Goal: Use online tool/utility: Utilize a website feature to perform a specific function

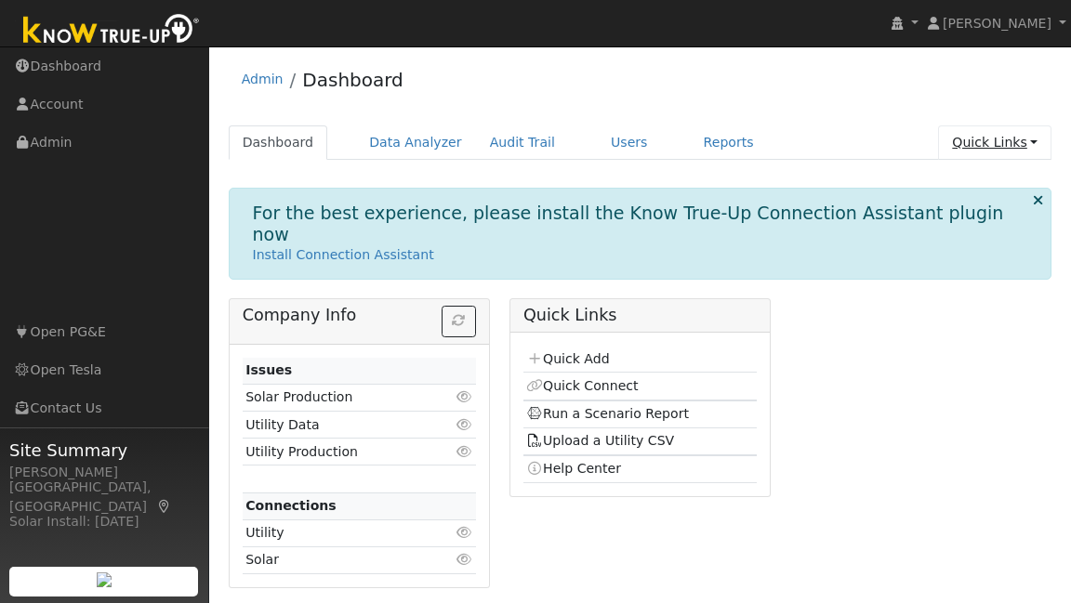
click at [997, 138] on link "Quick Links" at bounding box center [994, 142] width 113 height 34
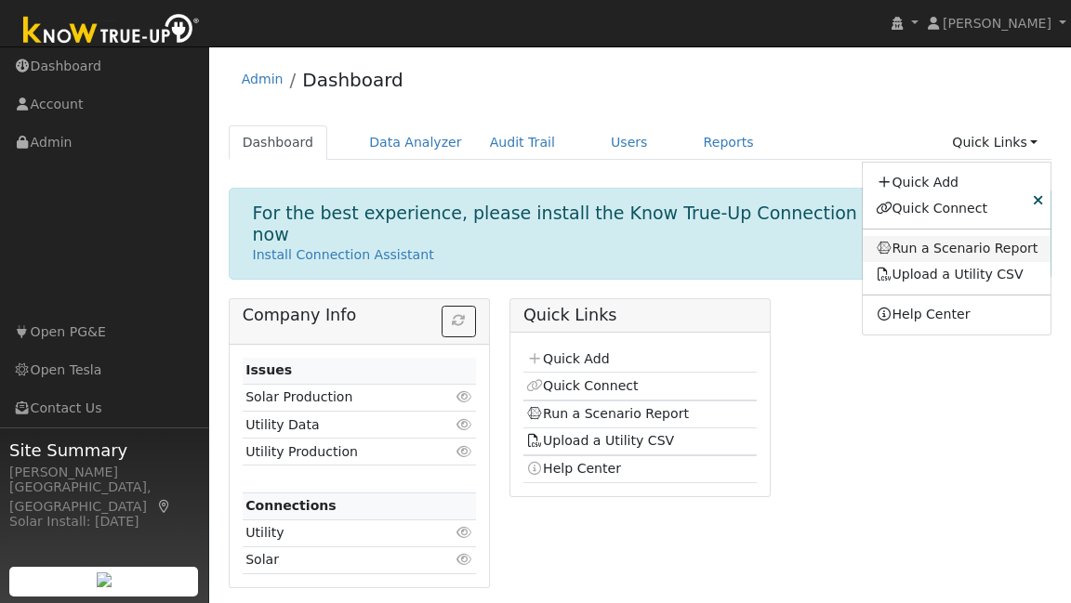
click at [969, 254] on link "Run a Scenario Report" at bounding box center [957, 249] width 189 height 26
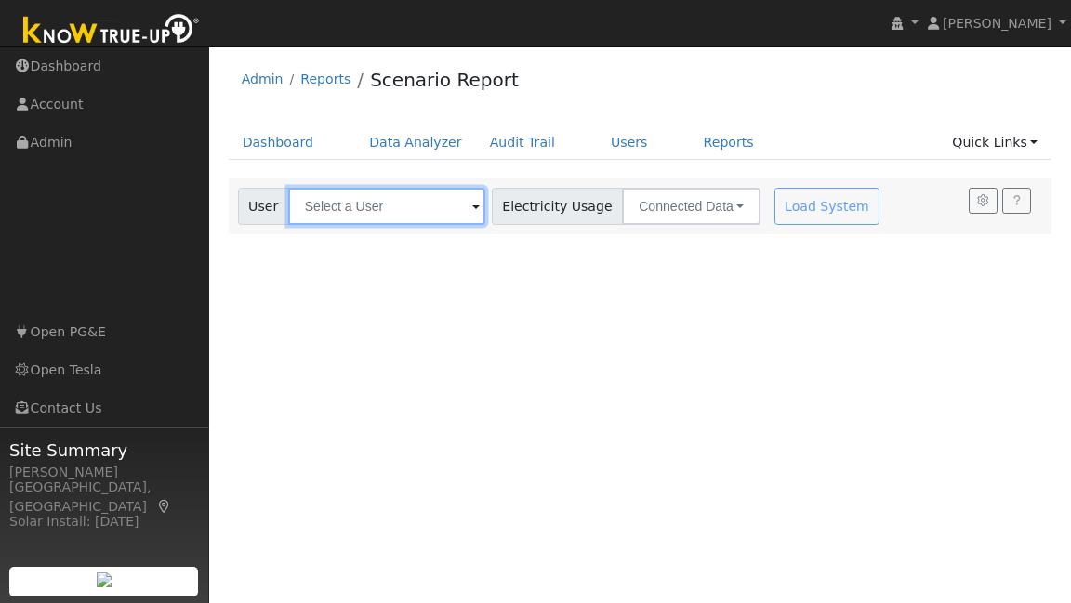
click at [435, 219] on input "text" at bounding box center [386, 206] width 197 height 37
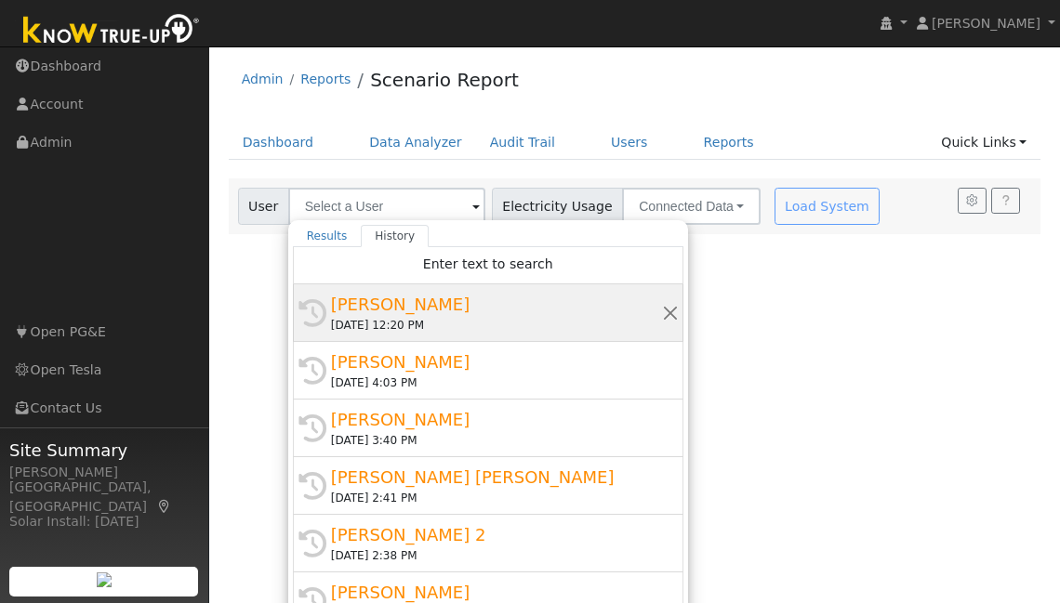
click at [431, 307] on div "Seth Bertalotto" at bounding box center [496, 304] width 331 height 25
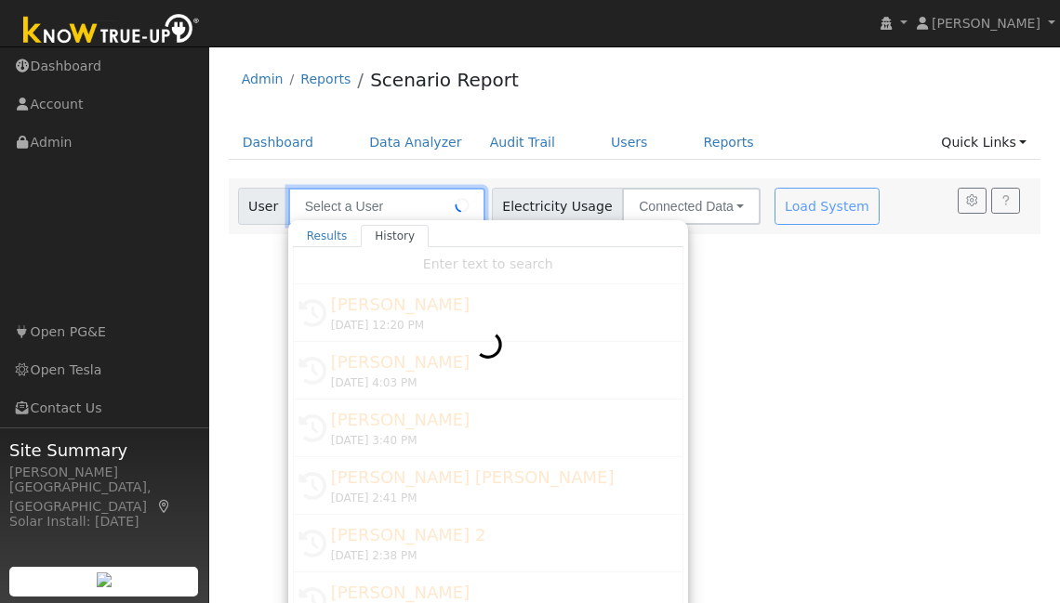
type input "Seth Bertalotto"
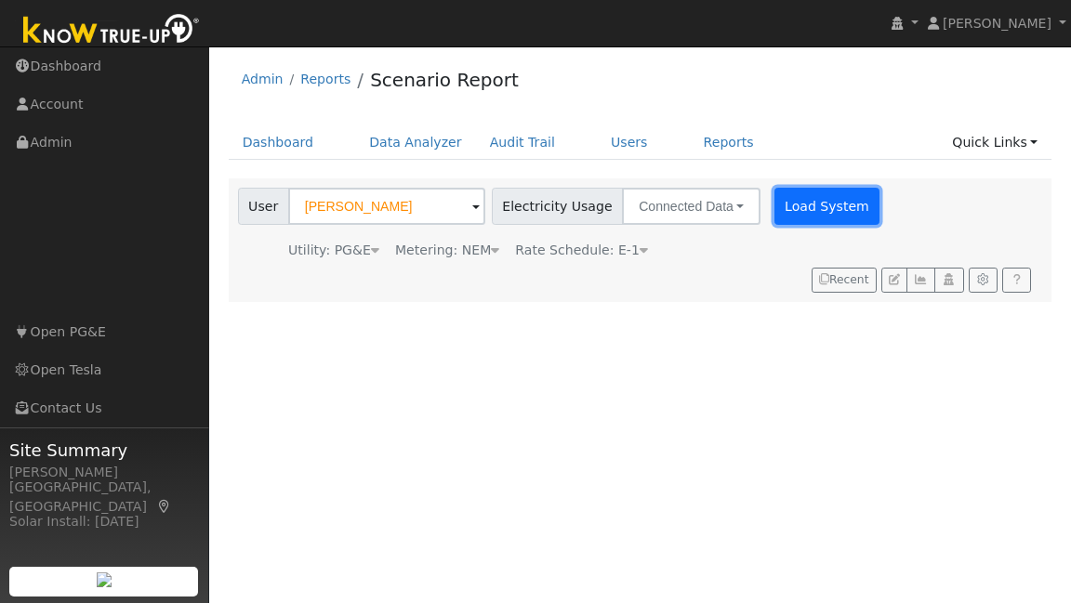
click at [779, 214] on button "Load System" at bounding box center [827, 206] width 106 height 37
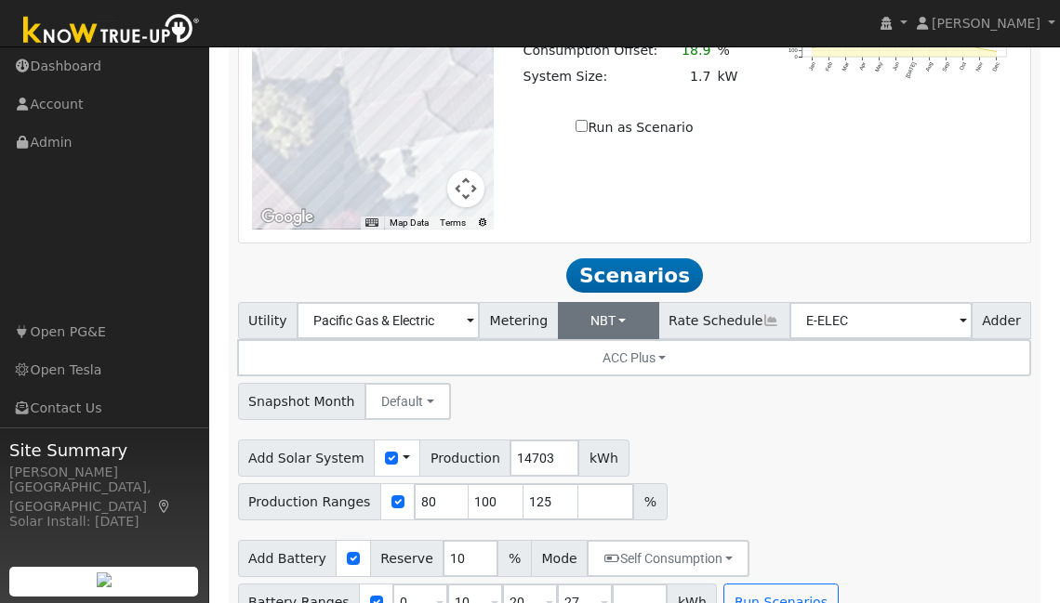
scroll to position [1533, 0]
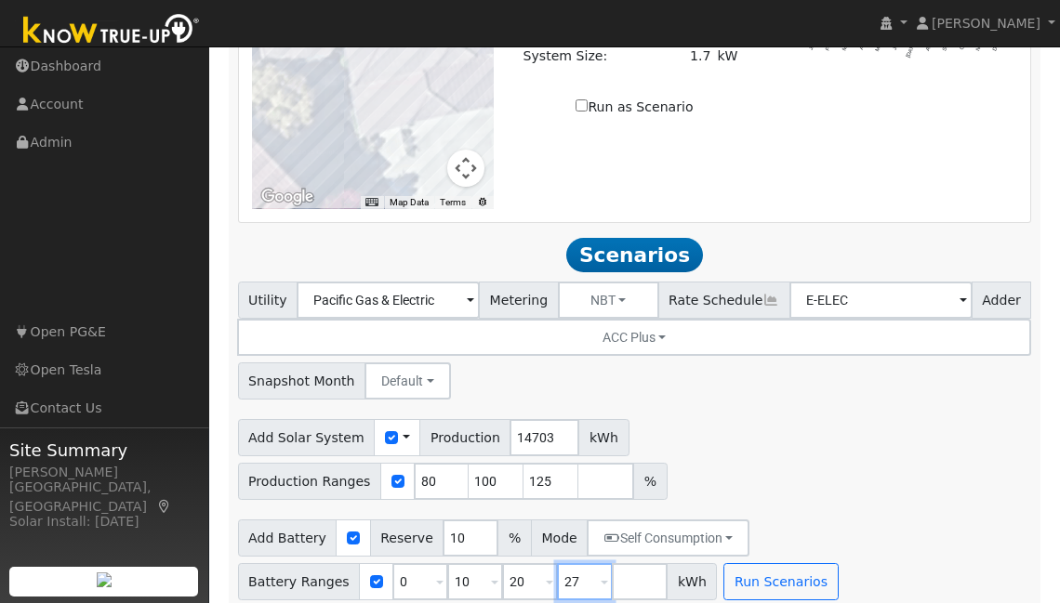
click at [545, 577] on div "Battery Ranges 0 Overrides Reserve % Mode None None Self Consumption Peak Savin…" at bounding box center [478, 581] width 480 height 37
drag, startPoint x: 525, startPoint y: 571, endPoint x: 498, endPoint y: 575, distance: 27.4
click at [502, 575] on input "20" at bounding box center [530, 581] width 56 height 37
type input "27"
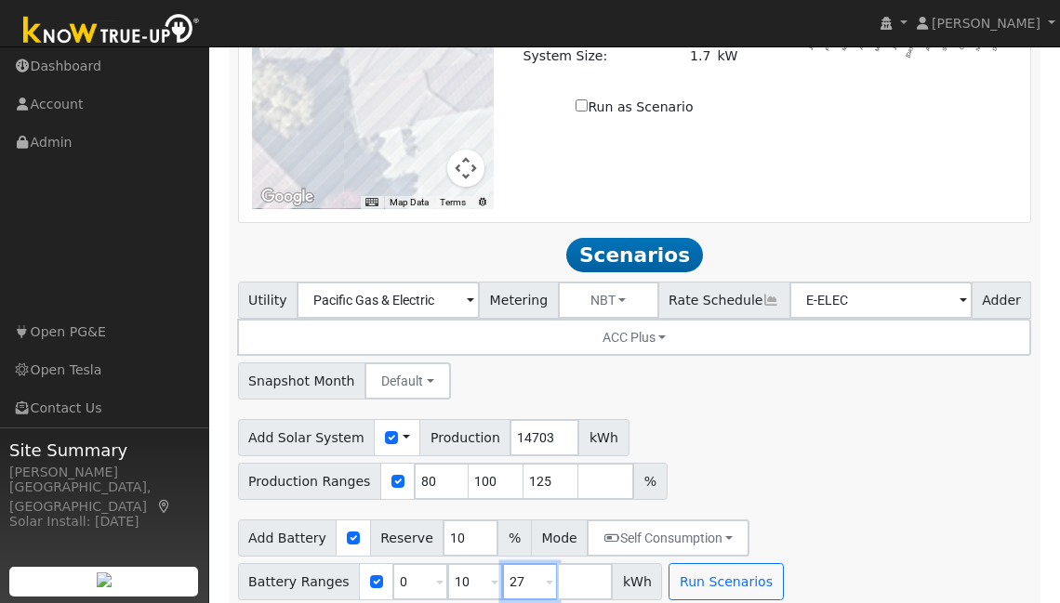
type input "27"
click at [463, 567] on input "10" at bounding box center [475, 581] width 56 height 37
type input "13.5"
click at [725, 573] on button "Run Scenarios" at bounding box center [725, 581] width 114 height 37
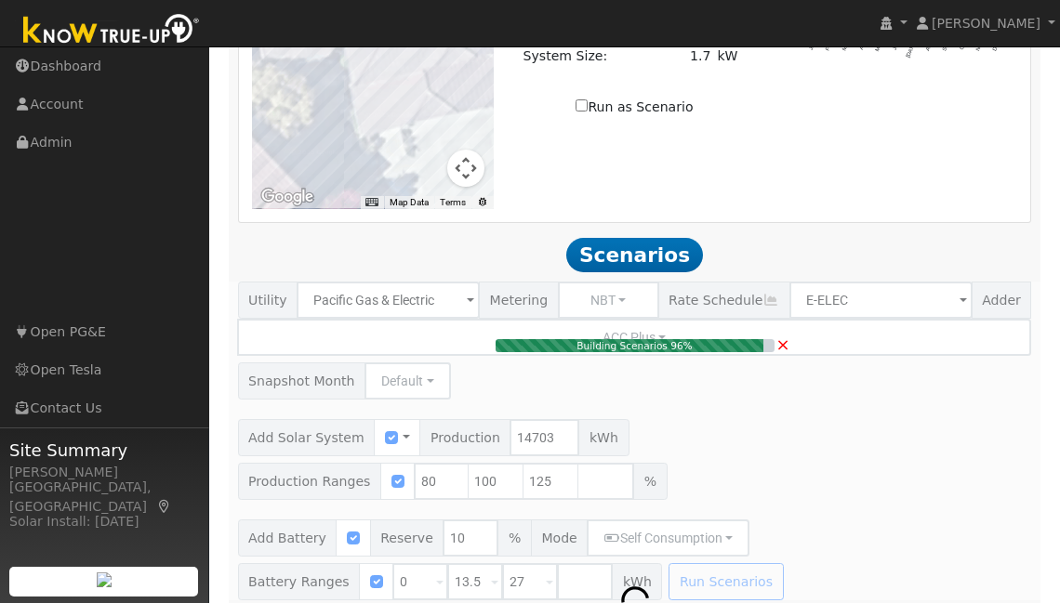
type input "7.8"
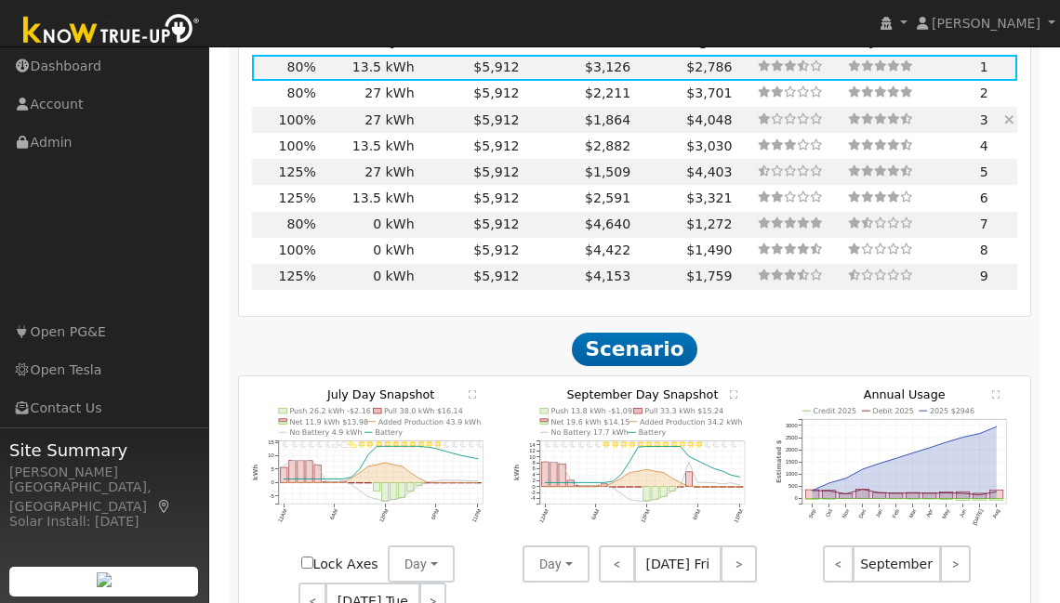
scroll to position [2130, 0]
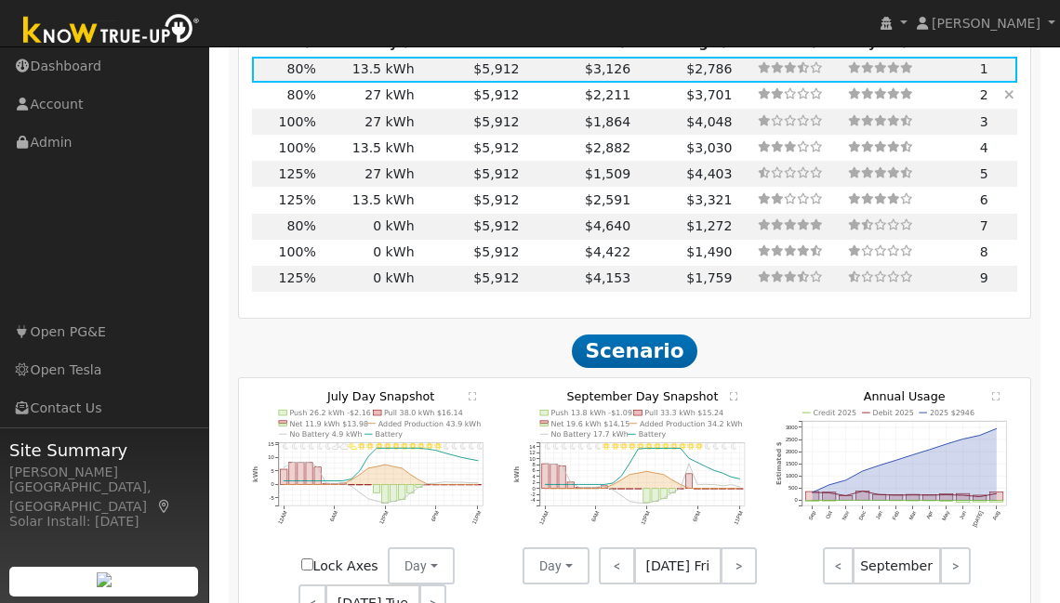
click at [383, 83] on td "27 kWh" at bounding box center [368, 96] width 99 height 26
type input "$31,339"
type input "$17,165"
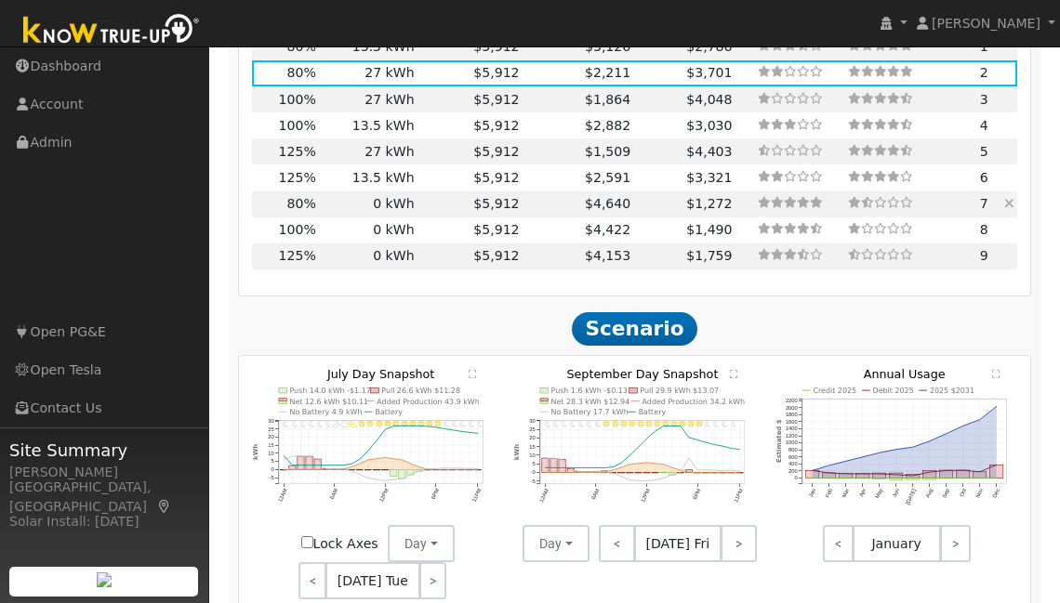
scroll to position [1941, 0]
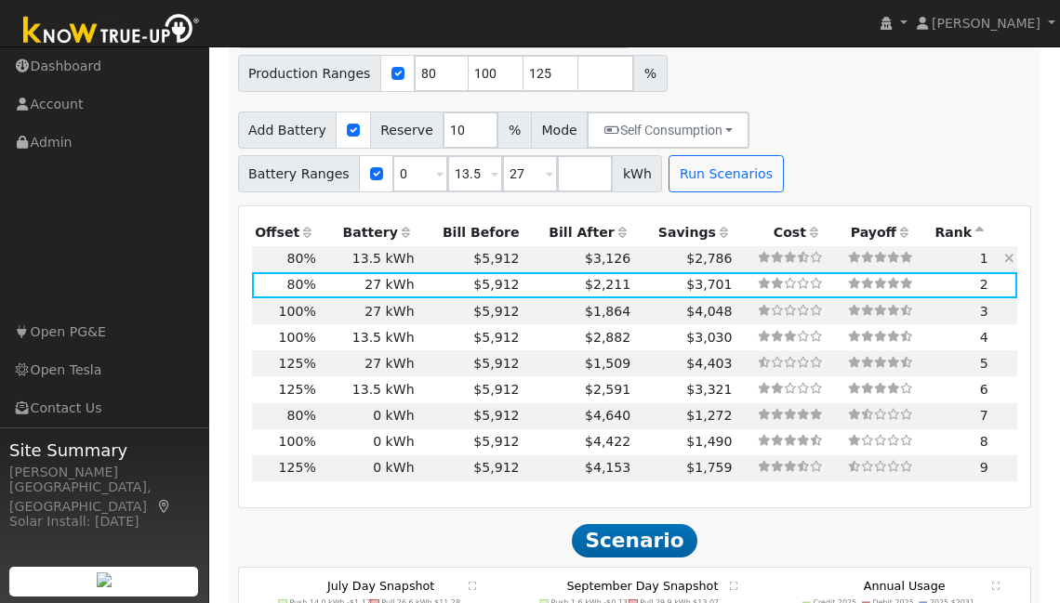
click at [327, 246] on td "13.5 kWh" at bounding box center [368, 259] width 99 height 26
type input "$15,670"
type input "$12,464"
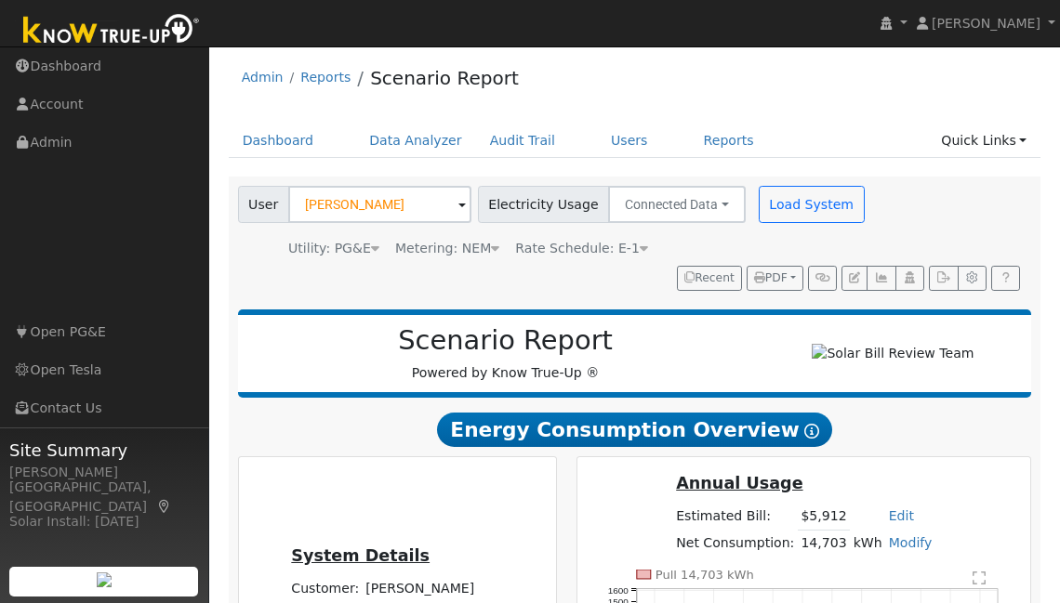
scroll to position [0, 0]
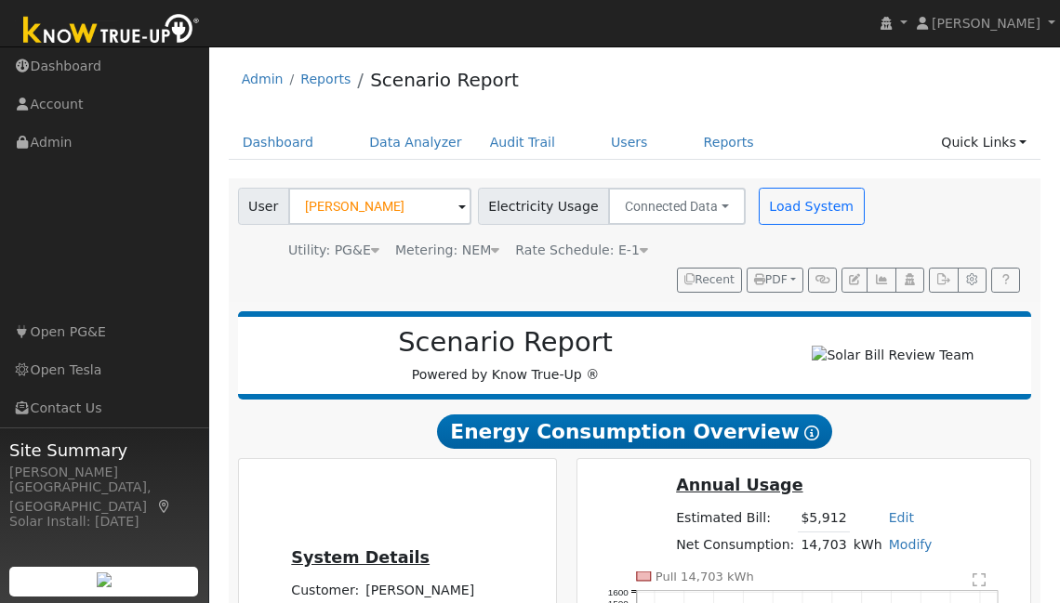
click at [595, 253] on span "Rate Schedule: E-1" at bounding box center [581, 250] width 133 height 15
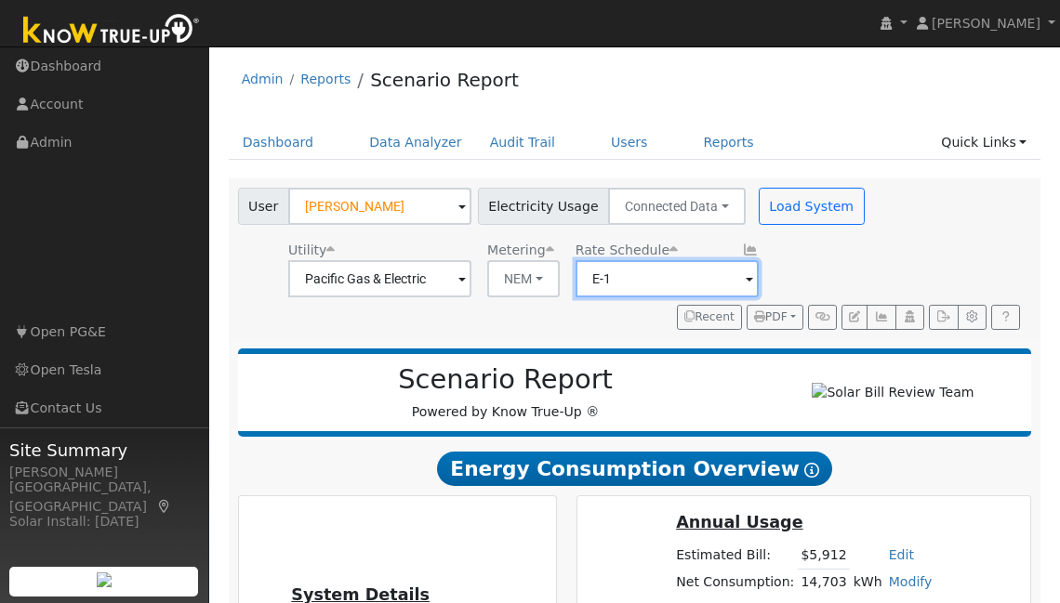
click at [694, 280] on input "E-1" at bounding box center [666, 278] width 183 height 37
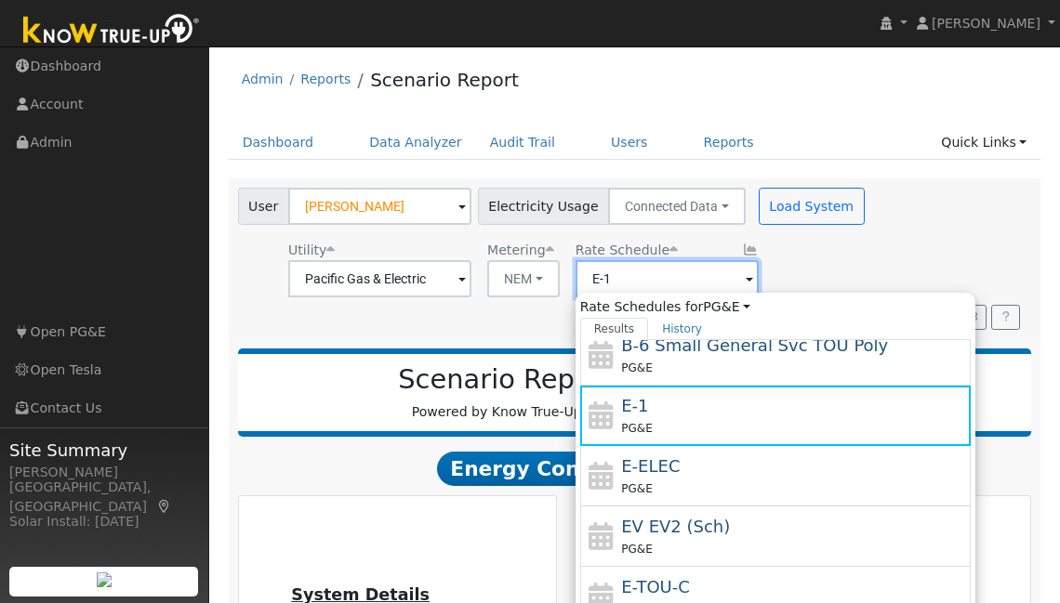
scroll to position [322, 0]
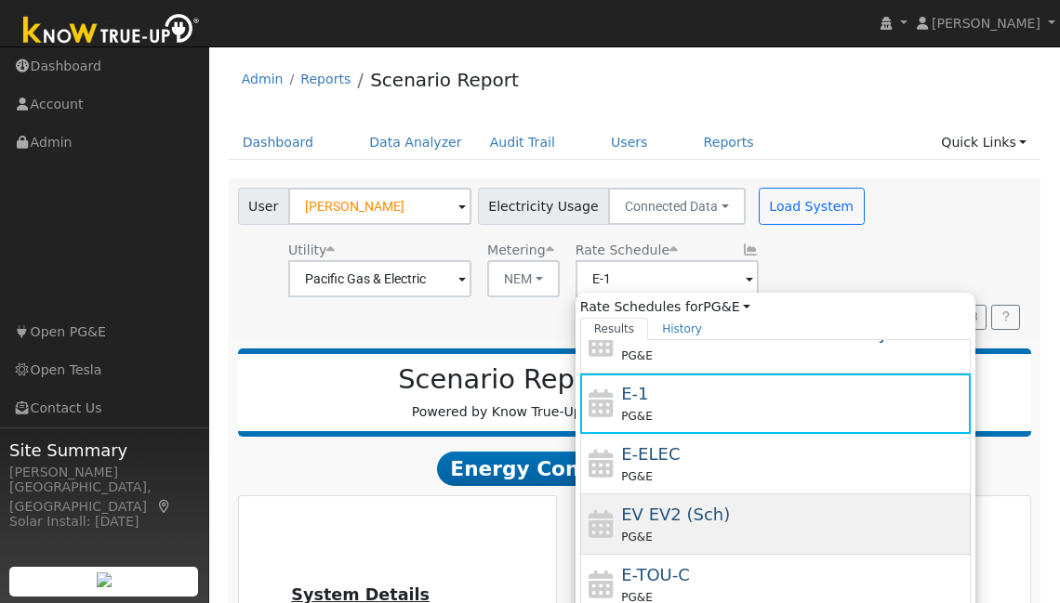
click at [738, 537] on div "PG&E" at bounding box center [793, 537] width 345 height 20
type input "EV EV2 (Sch)"
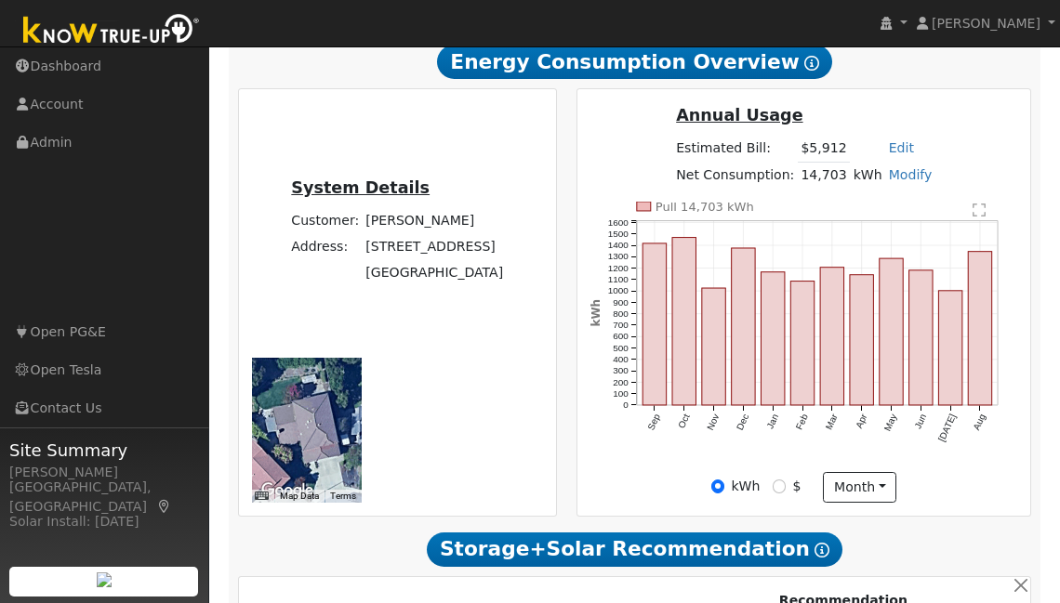
scroll to position [0, 0]
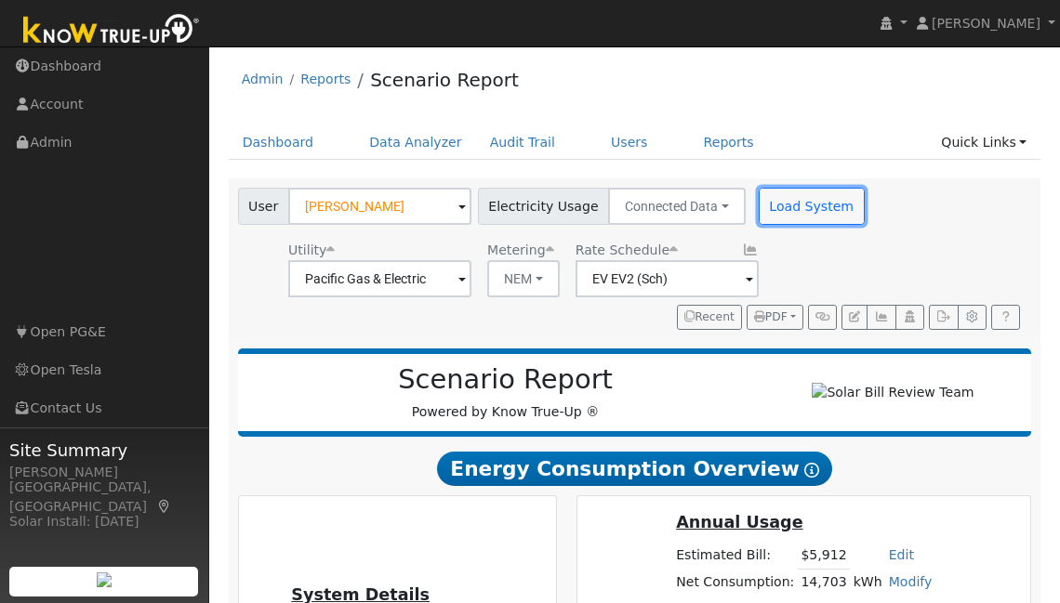
click at [779, 211] on button "Load System" at bounding box center [811, 206] width 106 height 37
